Goal: Task Accomplishment & Management: Use online tool/utility

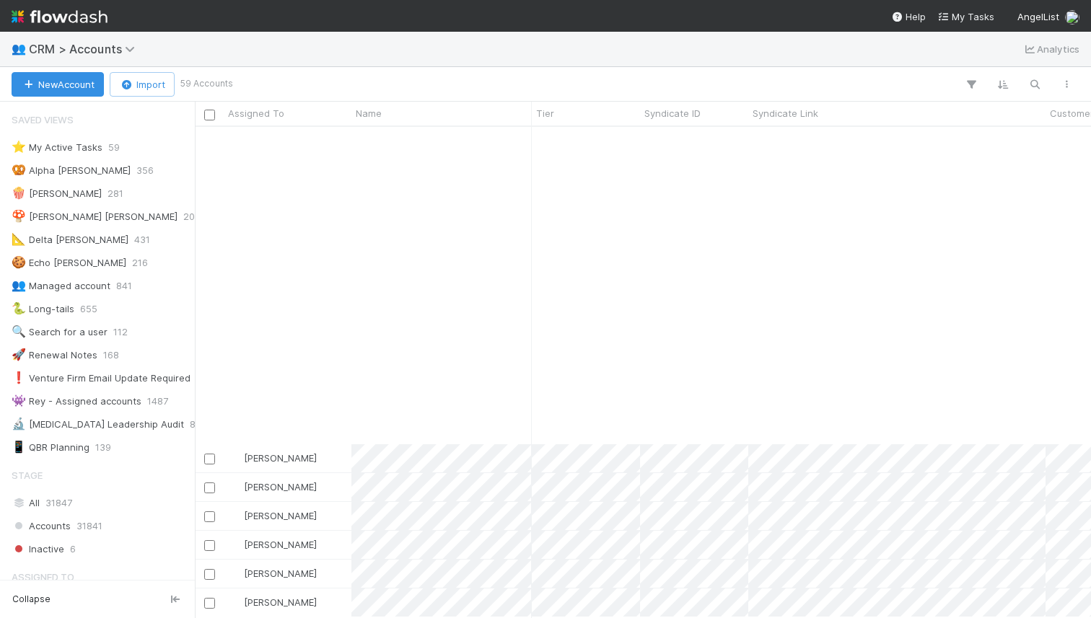
scroll to position [685, 0]
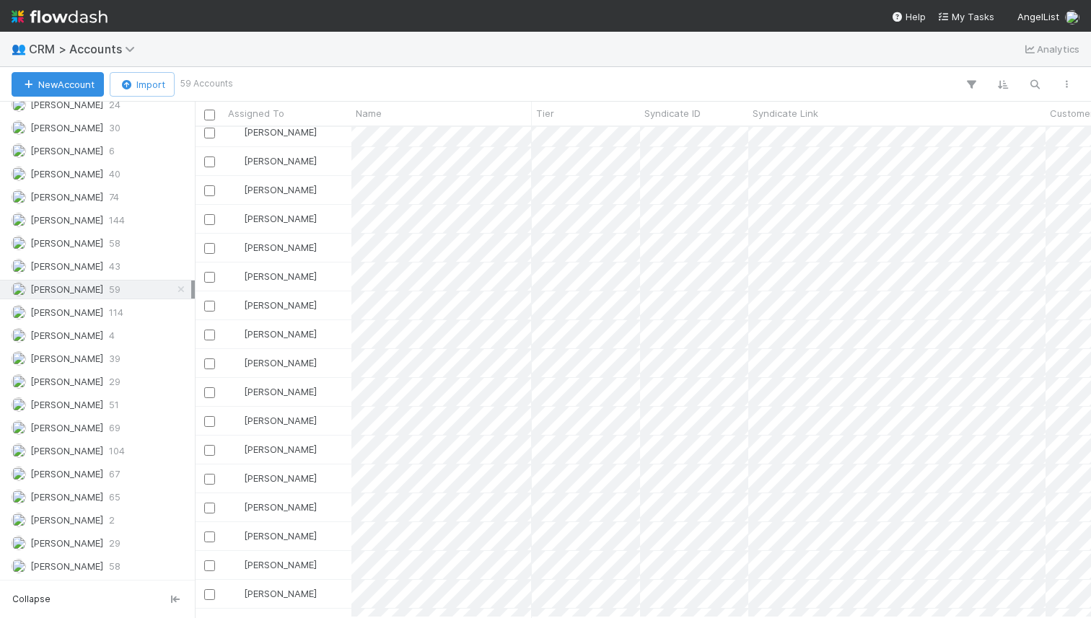
click at [35, 11] on img at bounding box center [60, 16] width 96 height 25
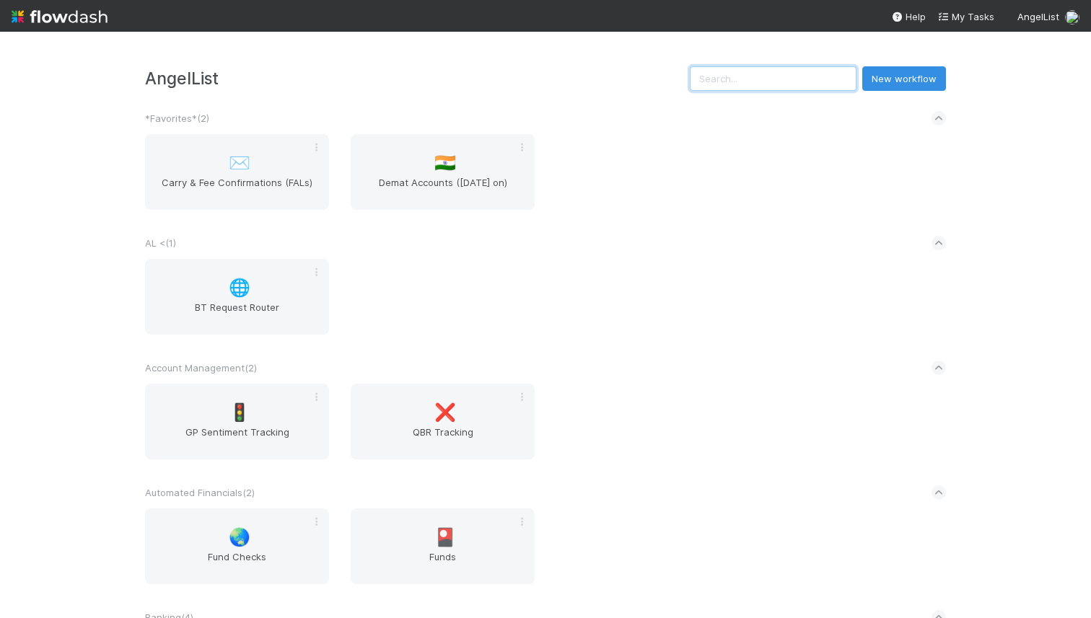
click at [803, 70] on input "text" at bounding box center [773, 78] width 167 height 25
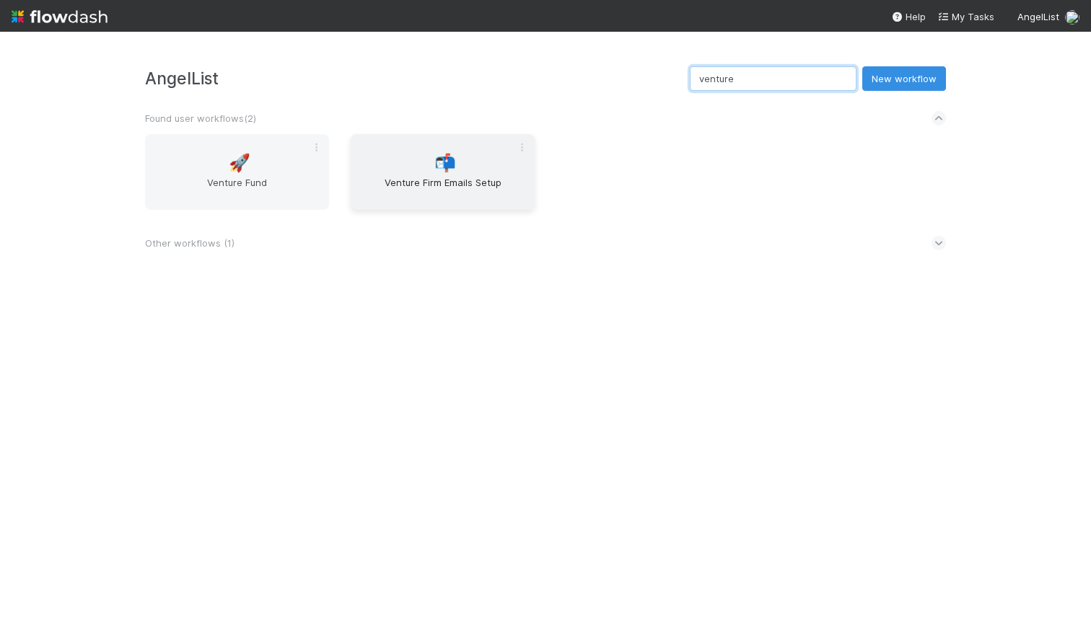
type input "venture"
click at [428, 164] on div "📬 Venture Firm Emails Setup" at bounding box center [443, 172] width 184 height 76
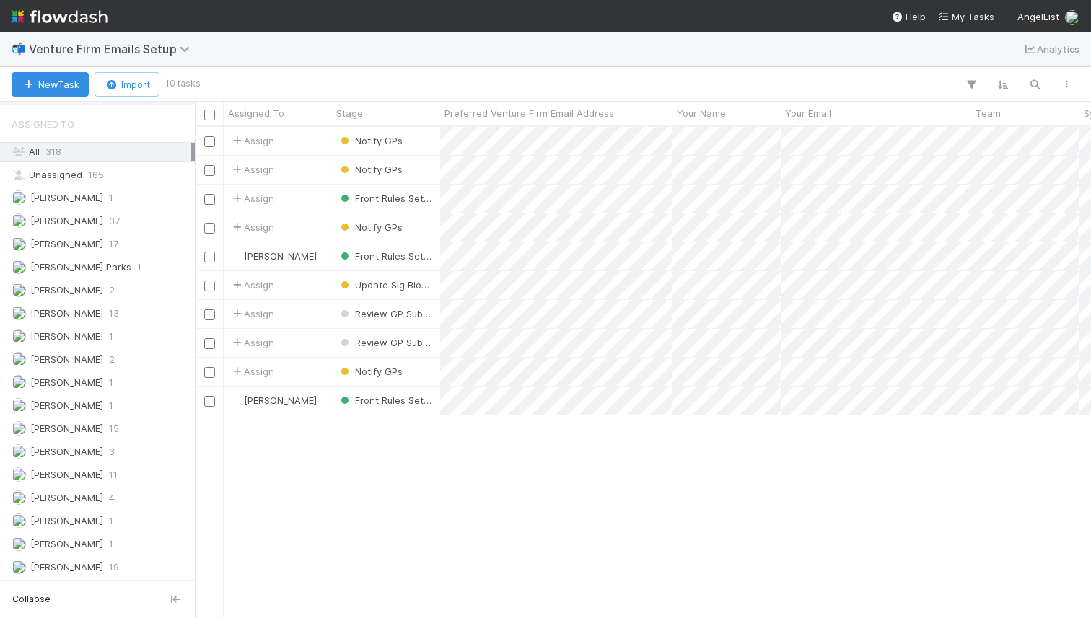
scroll to position [338, 0]
click at [79, 397] on span "[PERSON_NAME]" at bounding box center [58, 405] width 92 height 18
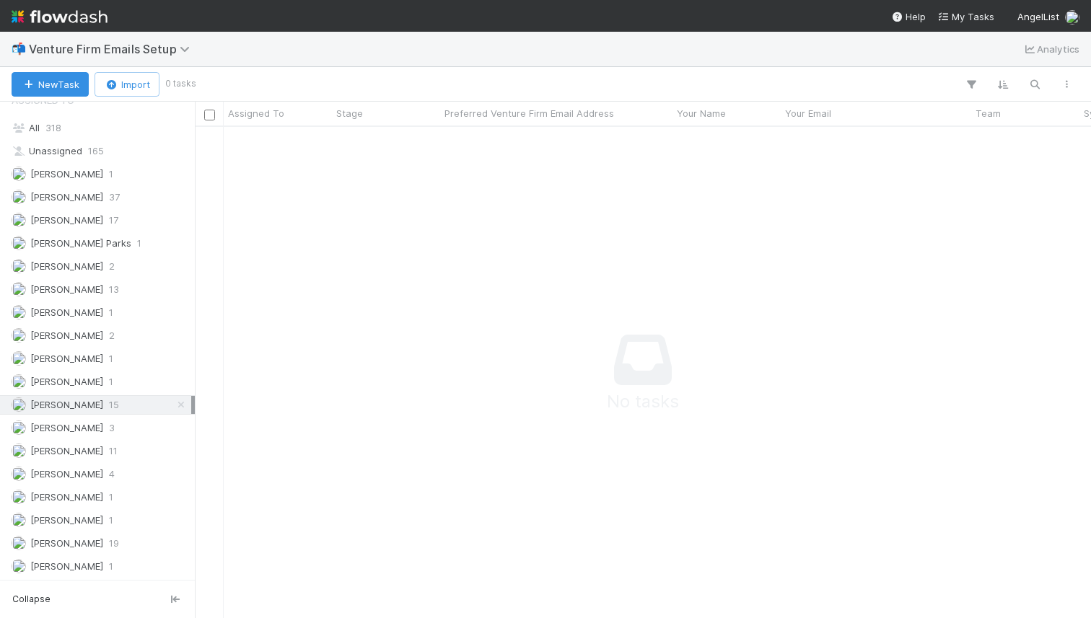
scroll to position [469, 885]
click at [125, 387] on div "[PERSON_NAME] 1" at bounding box center [102, 382] width 180 height 18
click at [123, 408] on div "[PERSON_NAME] 15" at bounding box center [102, 405] width 180 height 18
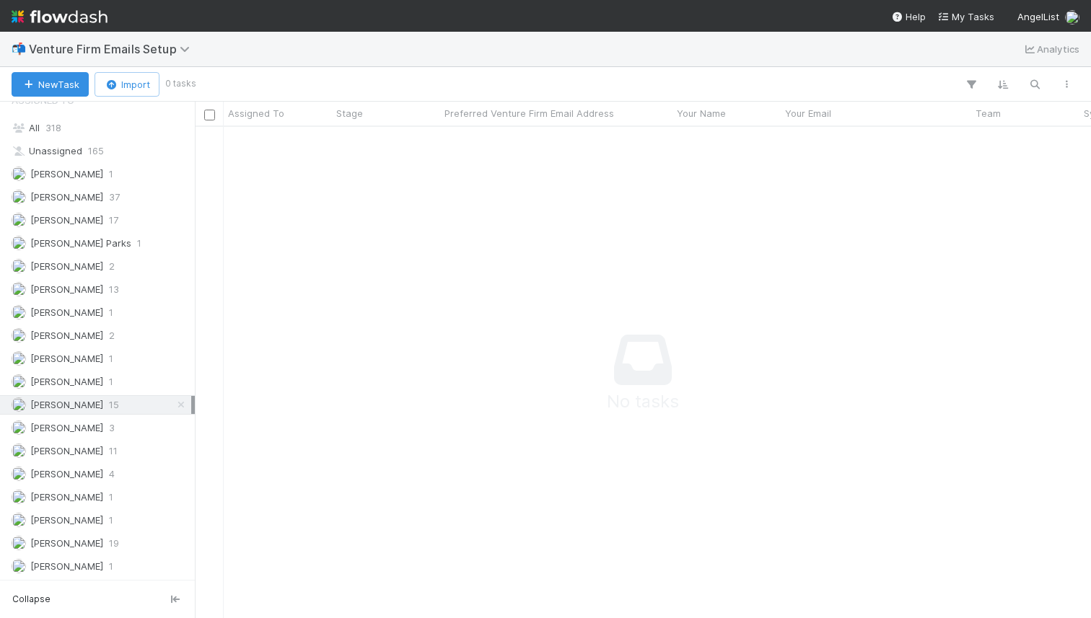
click at [123, 408] on div "[PERSON_NAME] 15" at bounding box center [102, 405] width 180 height 18
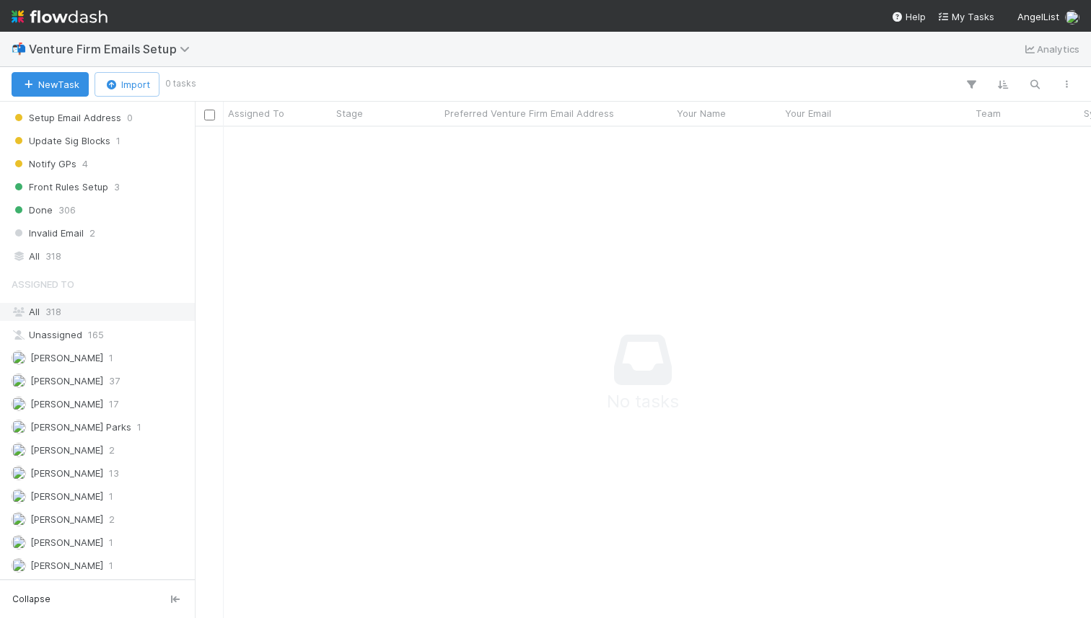
click at [62, 306] on div "All 318" at bounding box center [102, 312] width 180 height 18
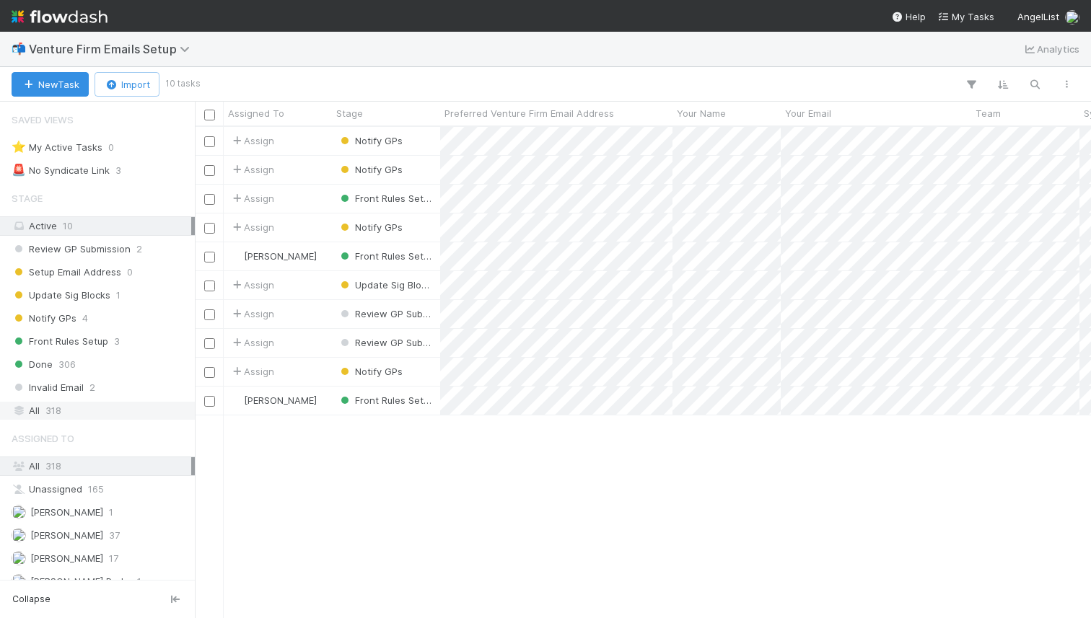
click at [54, 408] on span "318" at bounding box center [53, 411] width 16 height 18
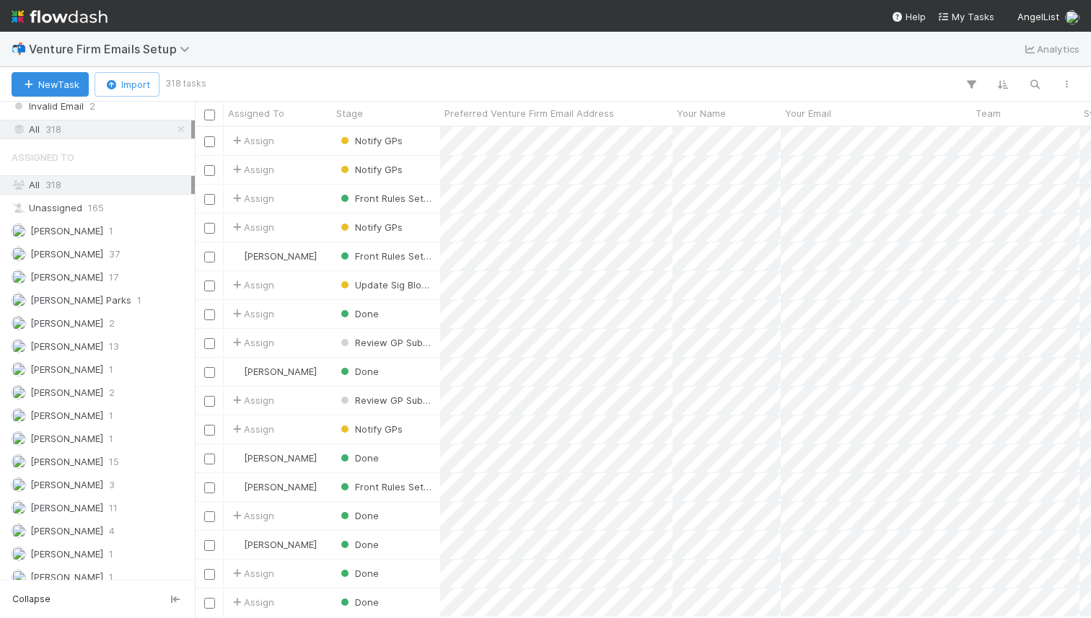
scroll to position [338, 0]
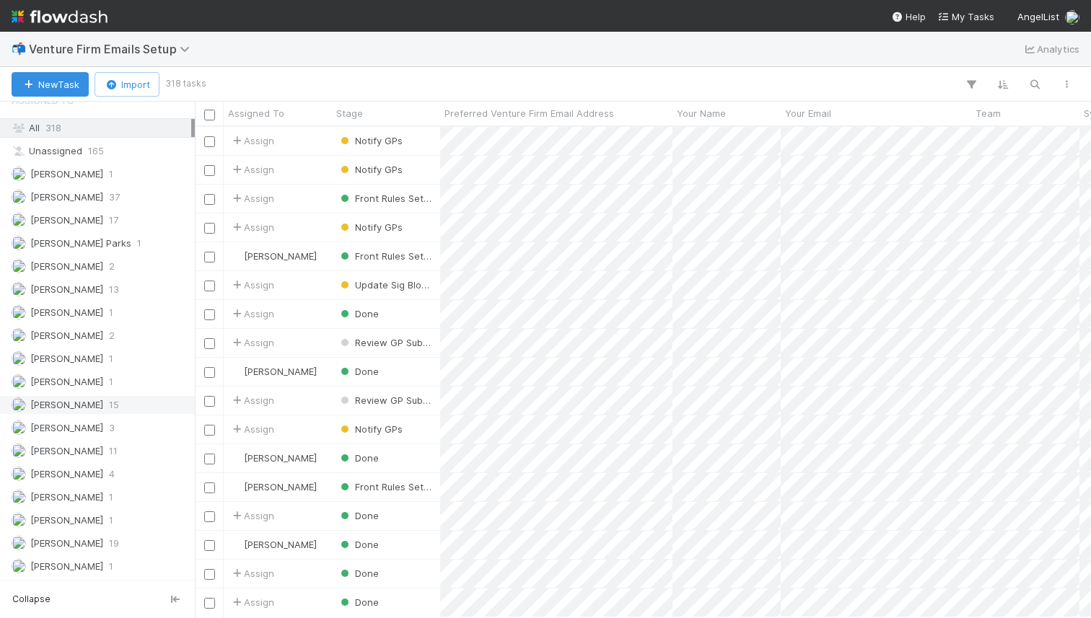
click at [74, 406] on span "[PERSON_NAME]" at bounding box center [66, 405] width 73 height 12
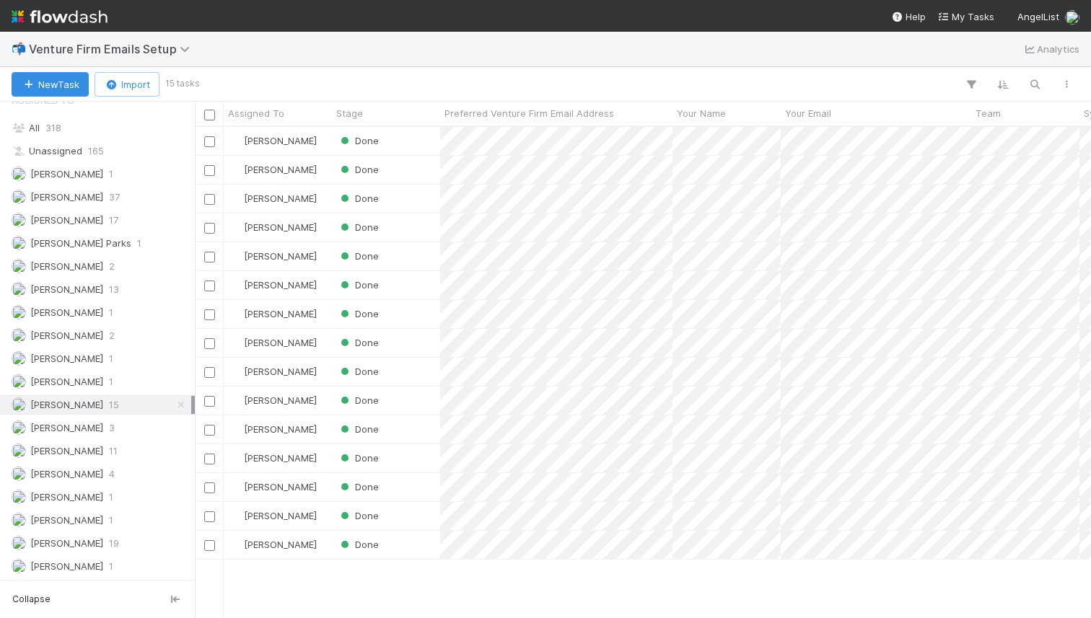
scroll to position [480, 885]
click at [56, 82] on button "New Task" at bounding box center [50, 84] width 77 height 25
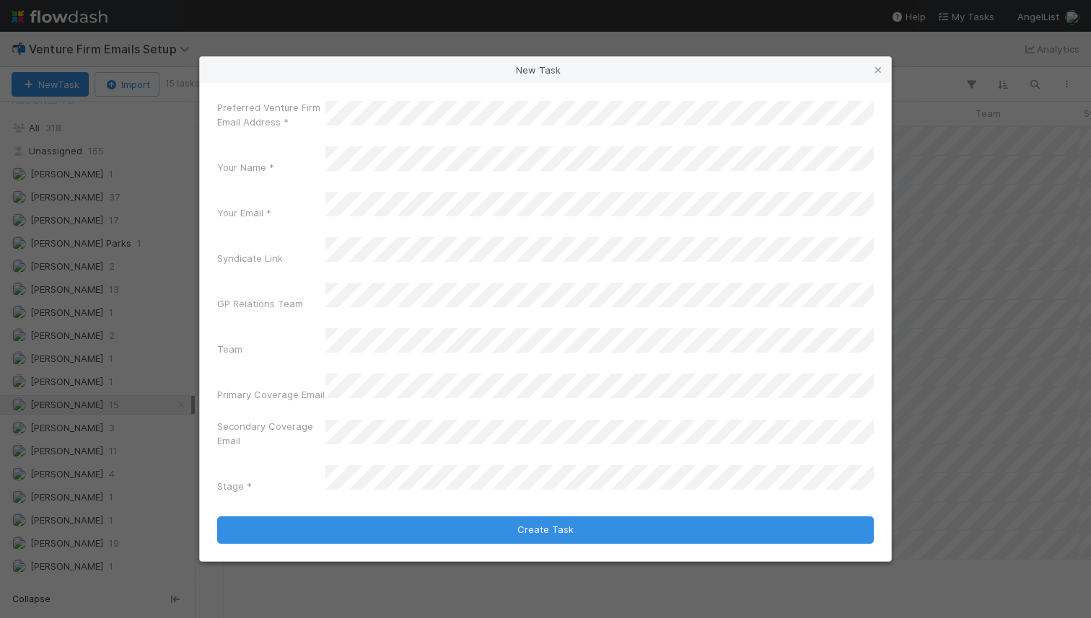
click at [422, 70] on div "New Task Preferred Venture Firm Email Address * Your Name * Your Email * Syndic…" at bounding box center [545, 309] width 1091 height 618
click at [879, 75] on icon at bounding box center [878, 70] width 14 height 9
